Goal: Task Accomplishment & Management: Complete application form

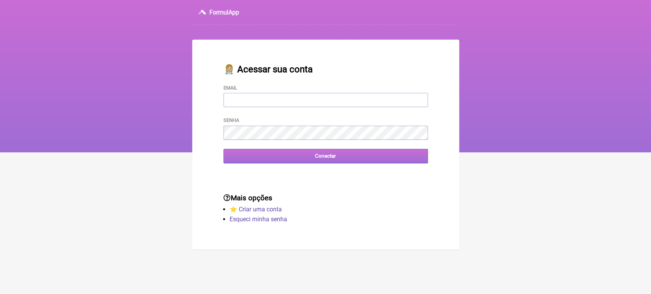
type input "[EMAIL_ADDRESS][DOMAIN_NAME]"
click at [292, 159] on input "Conectar" at bounding box center [325, 156] width 204 height 14
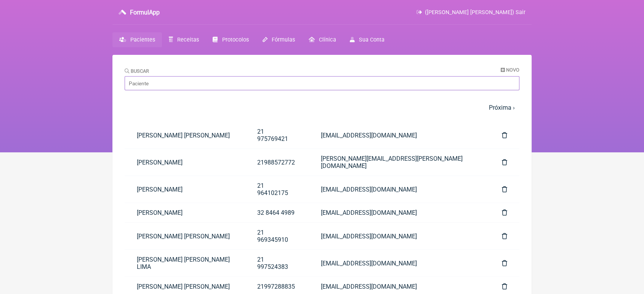
click at [193, 78] on input "Buscar" at bounding box center [322, 83] width 395 height 14
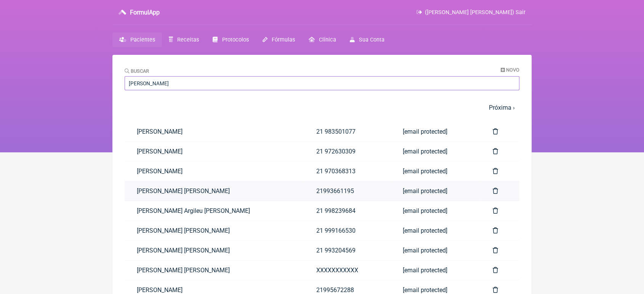
type input "[PERSON_NAME]"
click at [184, 191] on link "[PERSON_NAME] [PERSON_NAME]" at bounding box center [215, 190] width 180 height 19
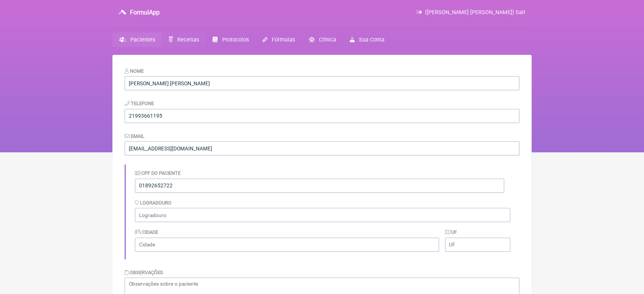
click at [181, 40] on span "Receitas" at bounding box center [188, 40] width 22 height 6
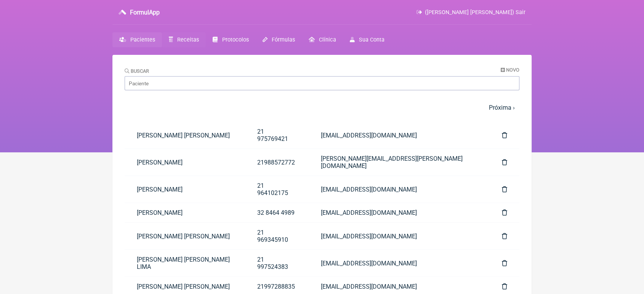
click at [193, 40] on span "Receitas" at bounding box center [188, 40] width 22 height 6
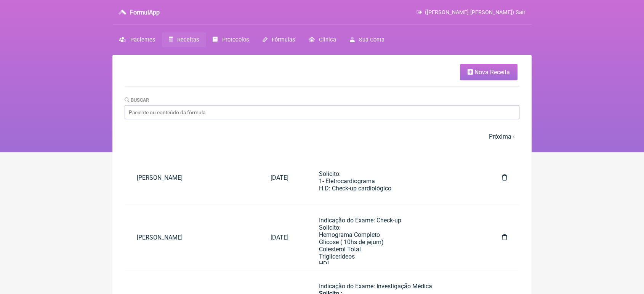
click at [506, 70] on span "Nova Receita" at bounding box center [491, 72] width 35 height 7
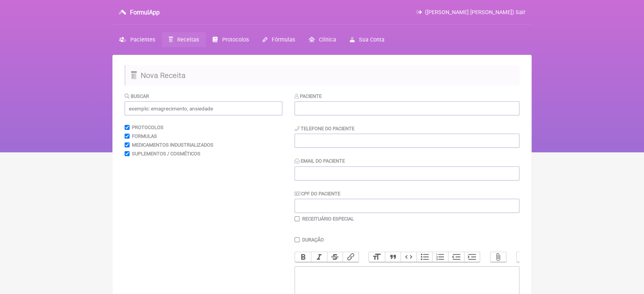
click at [405, 117] on div "Paciente Telefone do Paciente Email do Paciente CPF do Paciente Receituário Esp…" at bounding box center [407, 157] width 225 height 130
click at [401, 113] on input "text" at bounding box center [407, 108] width 225 height 14
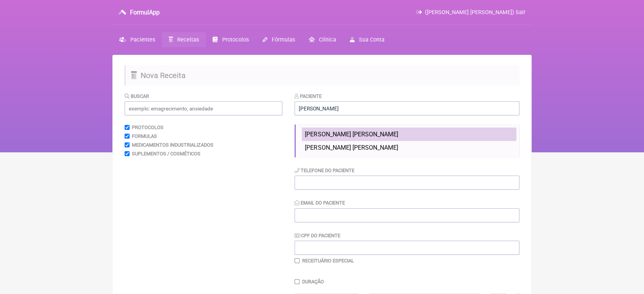
click at [394, 131] on span "[PERSON_NAME] [PERSON_NAME]" at bounding box center [351, 134] width 93 height 7
type input "[PERSON_NAME] [PERSON_NAME]"
type input "21993661195"
type input "[EMAIL_ADDRESS][DOMAIN_NAME]"
type input "01892652722"
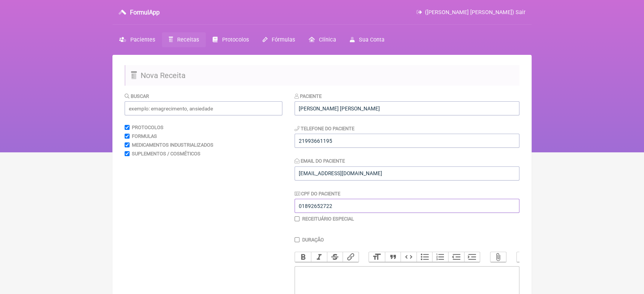
click at [349, 205] on input "01892652722" at bounding box center [407, 206] width 225 height 14
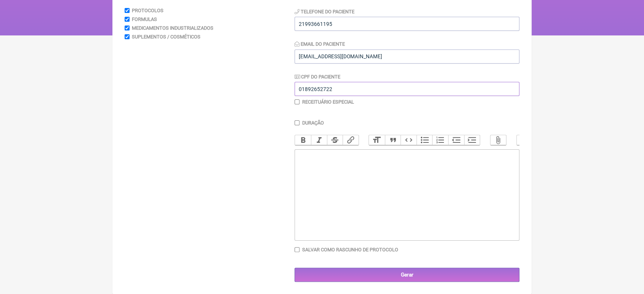
scroll to position [126, 0]
click at [410, 250] on div "Salvar como rascunho de Protocolo" at bounding box center [407, 250] width 225 height 6
click at [340, 180] on trix-editor at bounding box center [407, 194] width 225 height 91
click at [314, 179] on trix-editor "Prescrição: Durateston- CID 10E 29" at bounding box center [407, 194] width 225 height 91
click at [314, 169] on trix-editor "Prescrição: Durateston- CID 10E 29" at bounding box center [407, 194] width 225 height 91
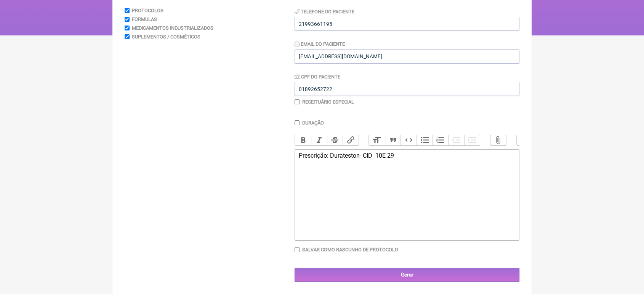
click at [365, 151] on trix-editor "Prescrição: Durateston- CID 10E 29" at bounding box center [407, 194] width 225 height 91
click at [381, 155] on div "Prescrição: Durateston- 4 cxs: 250MgCID 10E 29" at bounding box center [407, 155] width 216 height 7
click at [382, 154] on div "Prescrição: Durateston- 250MgCID 10E 29" at bounding box center [407, 155] width 216 height 7
click at [287, 186] on form "Buscar Protocolos Formulas Medicamentos Industrializados Suplementos / Cosmétic…" at bounding box center [322, 128] width 395 height 307
click at [303, 178] on trix-editor "Prescrição: Durateston- 250Mg 4 cxs. CID 10E 29" at bounding box center [407, 194] width 225 height 91
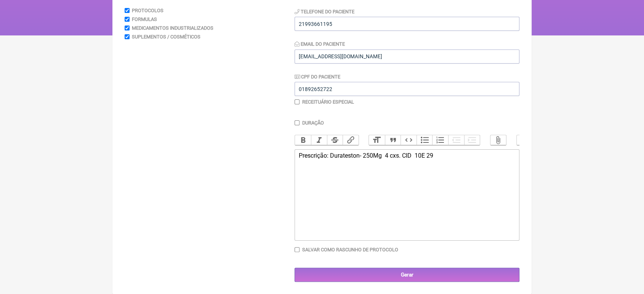
click at [452, 157] on div "Prescrição: Durateston- 250Mg 4 cxs. CID 10E 29" at bounding box center [407, 155] width 216 height 7
type trix-editor "<div>Prescrição: Durateston- 250Mg&nbsp; 4 cxs. CID&nbsp; 10E 29&nbsp; &nbsp; &…"
click at [297, 99] on input "checkbox" at bounding box center [297, 101] width 5 height 5
checkbox input "true"
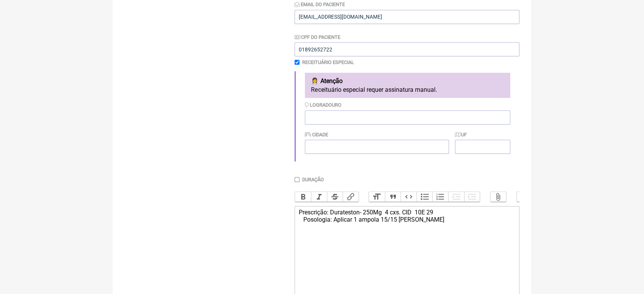
scroll to position [159, 0]
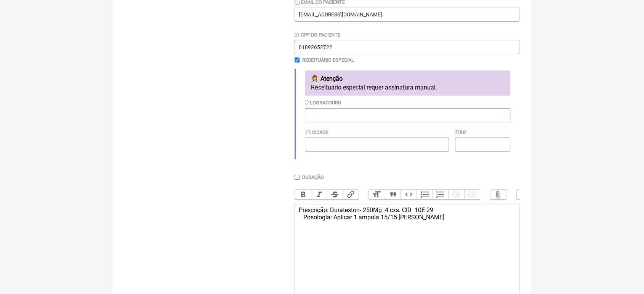
click at [351, 122] on input "Logradouro" at bounding box center [407, 115] width 205 height 14
type input "Av. das Américas, 3500"
click at [338, 149] on input "Cidade" at bounding box center [377, 145] width 144 height 14
type input "Riop de Janeiro"
click at [473, 148] on input "UF" at bounding box center [482, 145] width 55 height 14
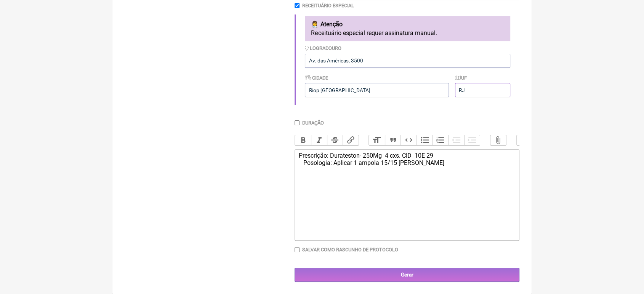
scroll to position [225, 0]
type input "RJ"
click at [295, 120] on div "Duração" at bounding box center [407, 123] width 225 height 6
click at [295, 120] on input "Duração" at bounding box center [297, 122] width 5 height 5
checkbox input "true"
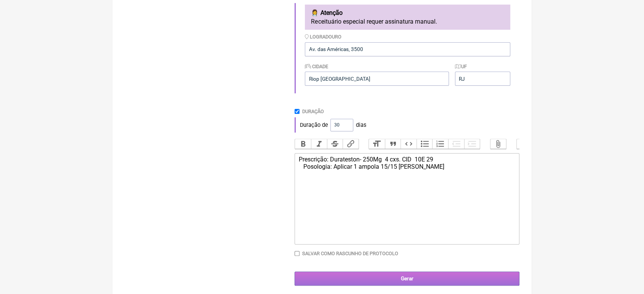
click at [406, 286] on input "Gerar" at bounding box center [407, 279] width 225 height 14
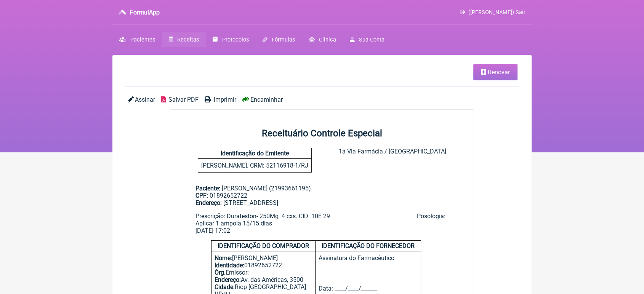
click at [218, 99] on span "Imprimir" at bounding box center [225, 99] width 22 height 7
